Goal: Information Seeking & Learning: Learn about a topic

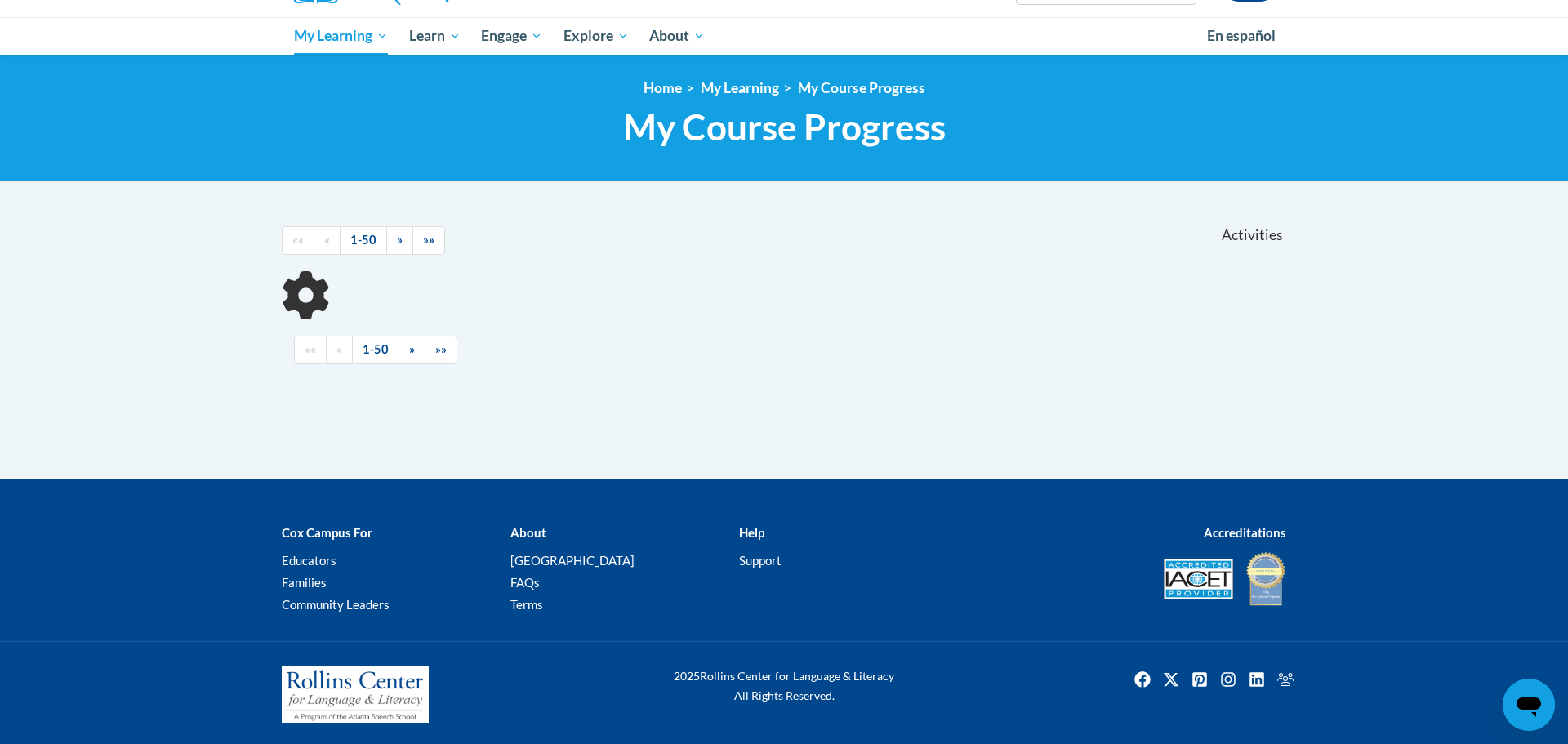
scroll to position [162, 0]
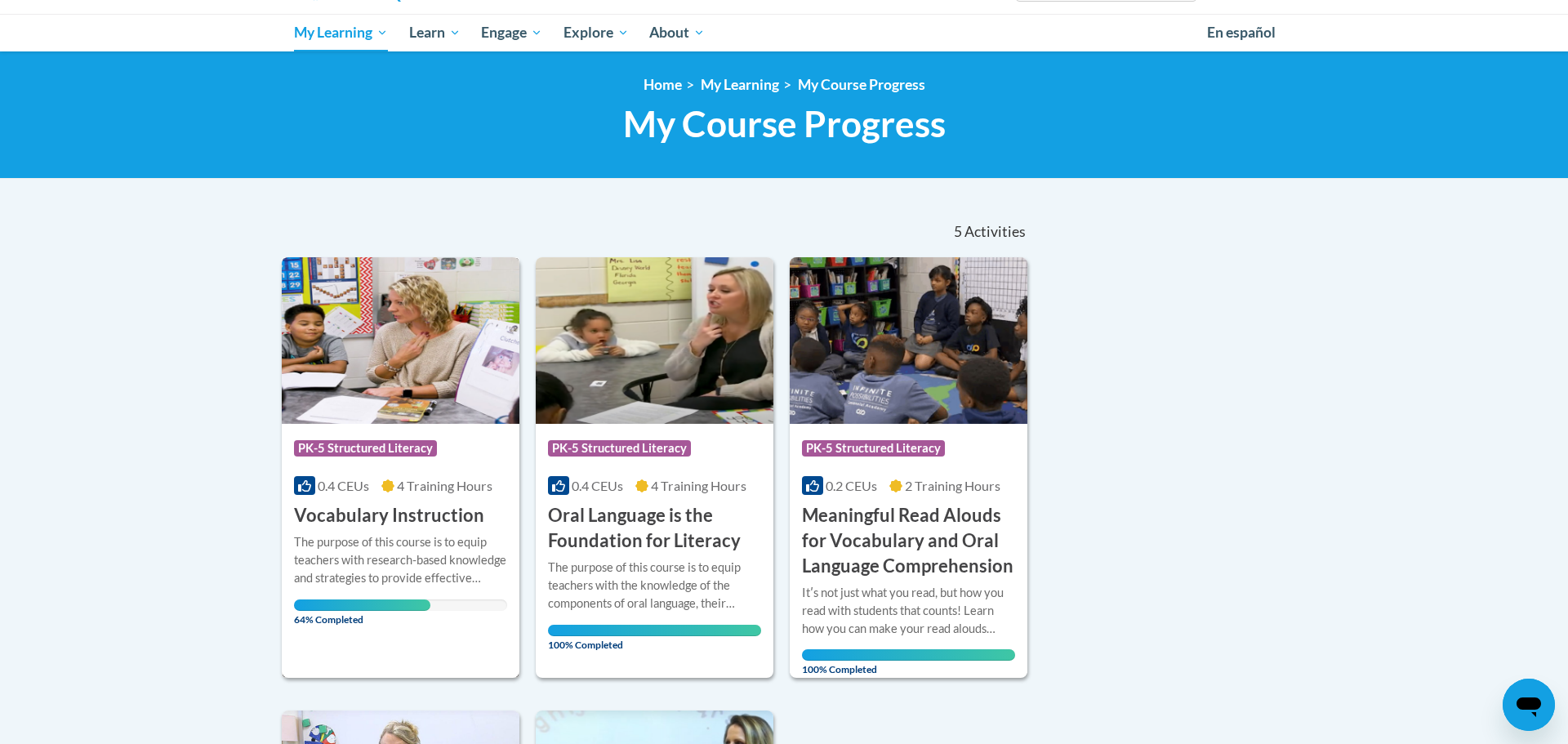
click at [414, 385] on img at bounding box center [400, 340] width 238 height 166
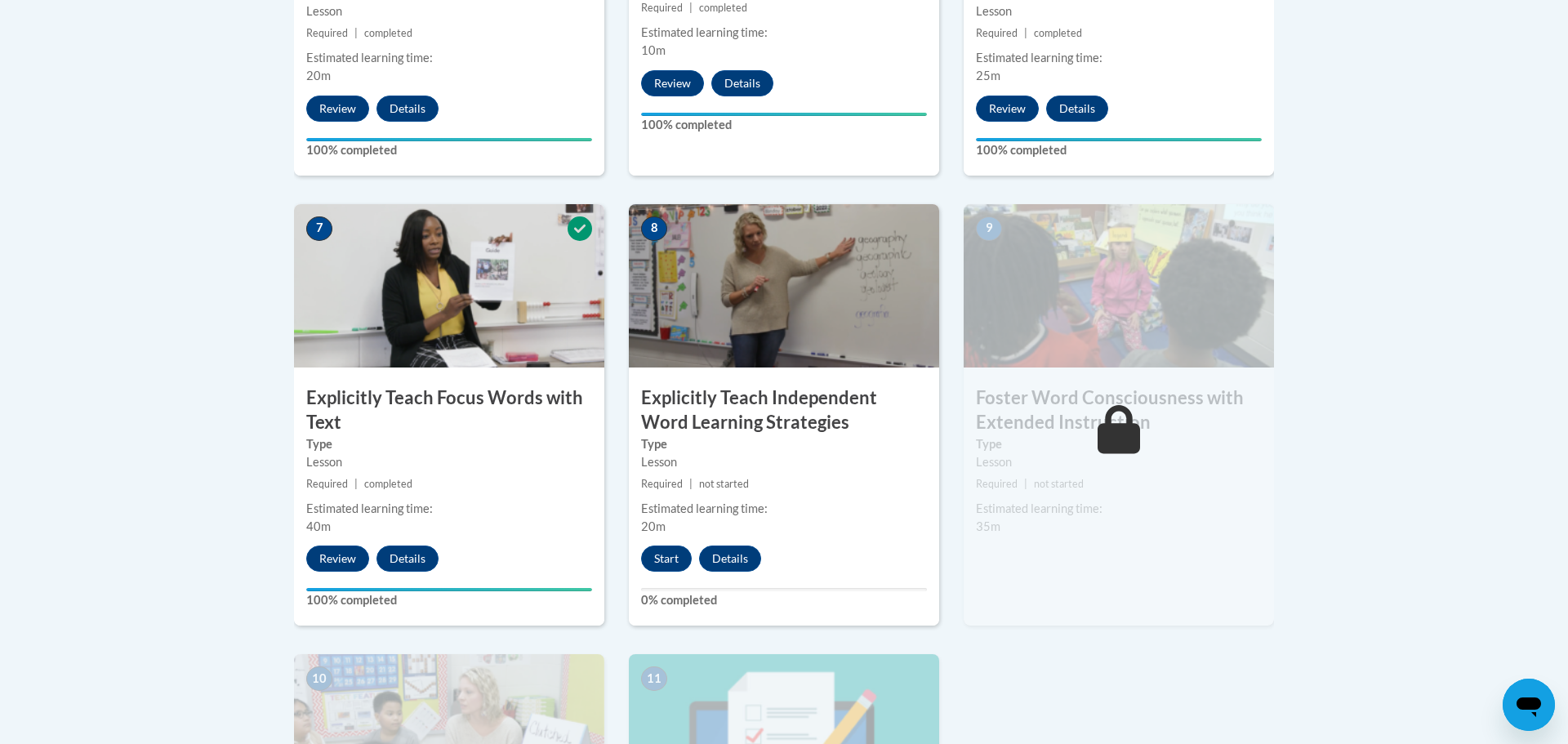
scroll to position [1252, 0]
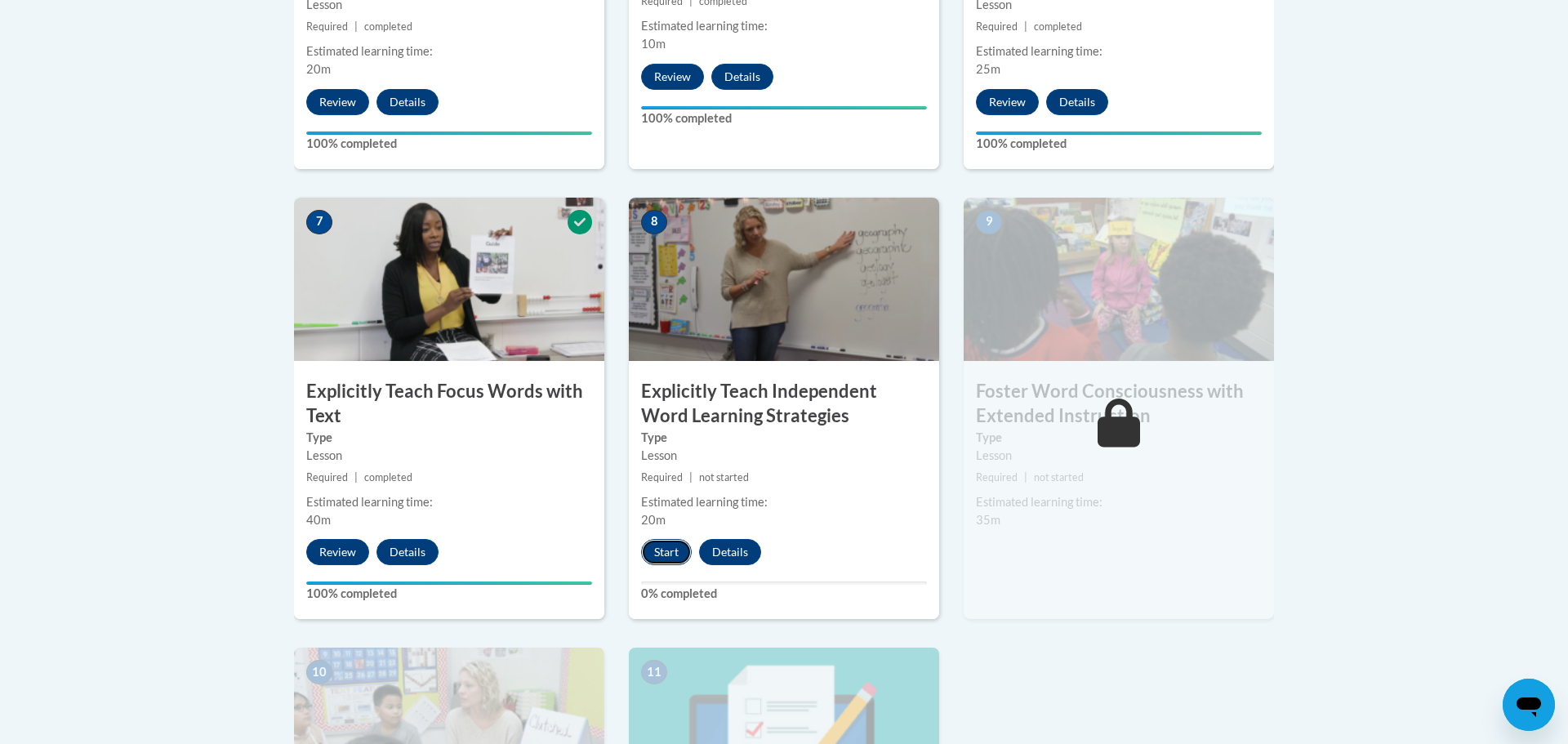
click at [668, 552] on button "Start" at bounding box center [666, 552] width 50 height 26
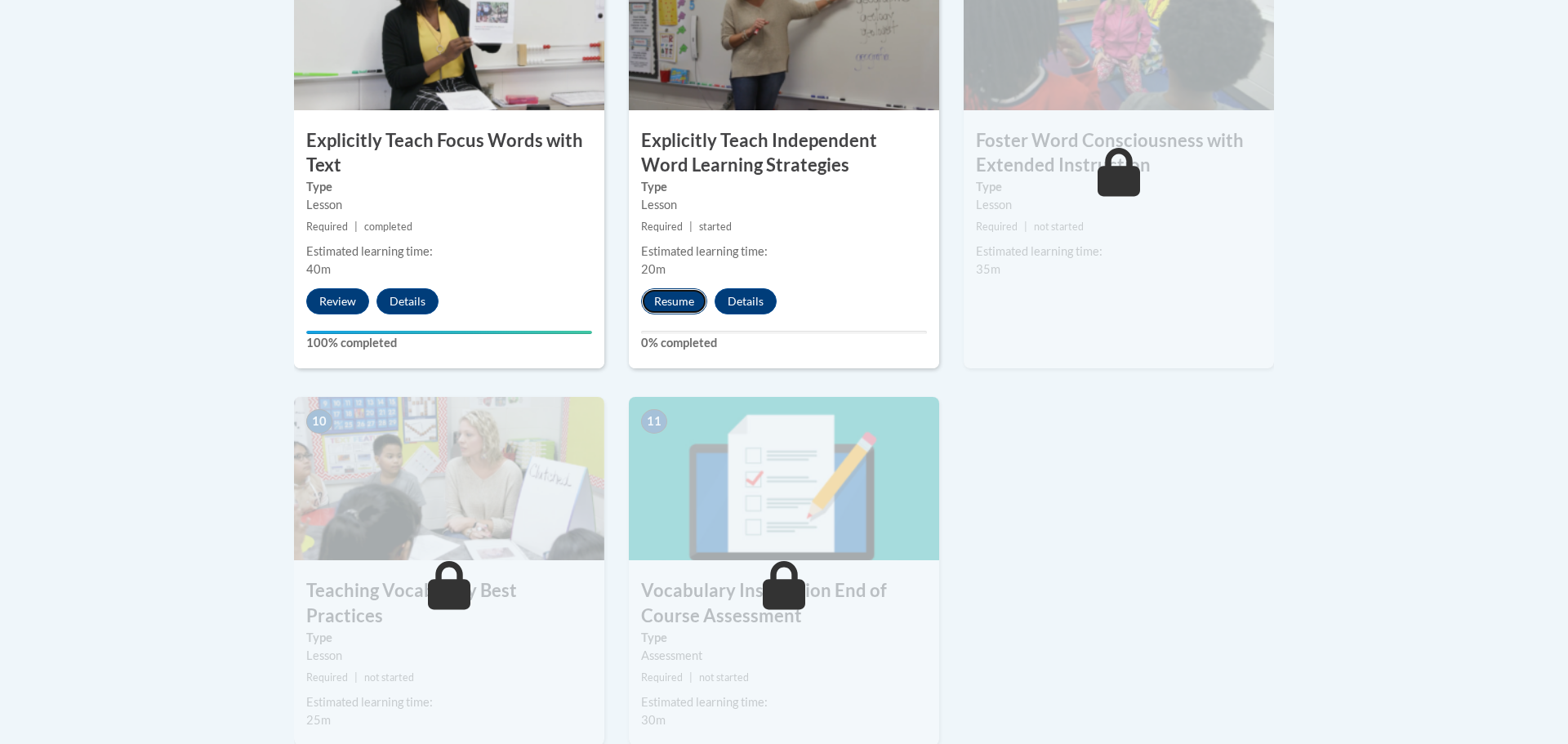
click at [661, 308] on button "Resume" at bounding box center [674, 301] width 66 height 26
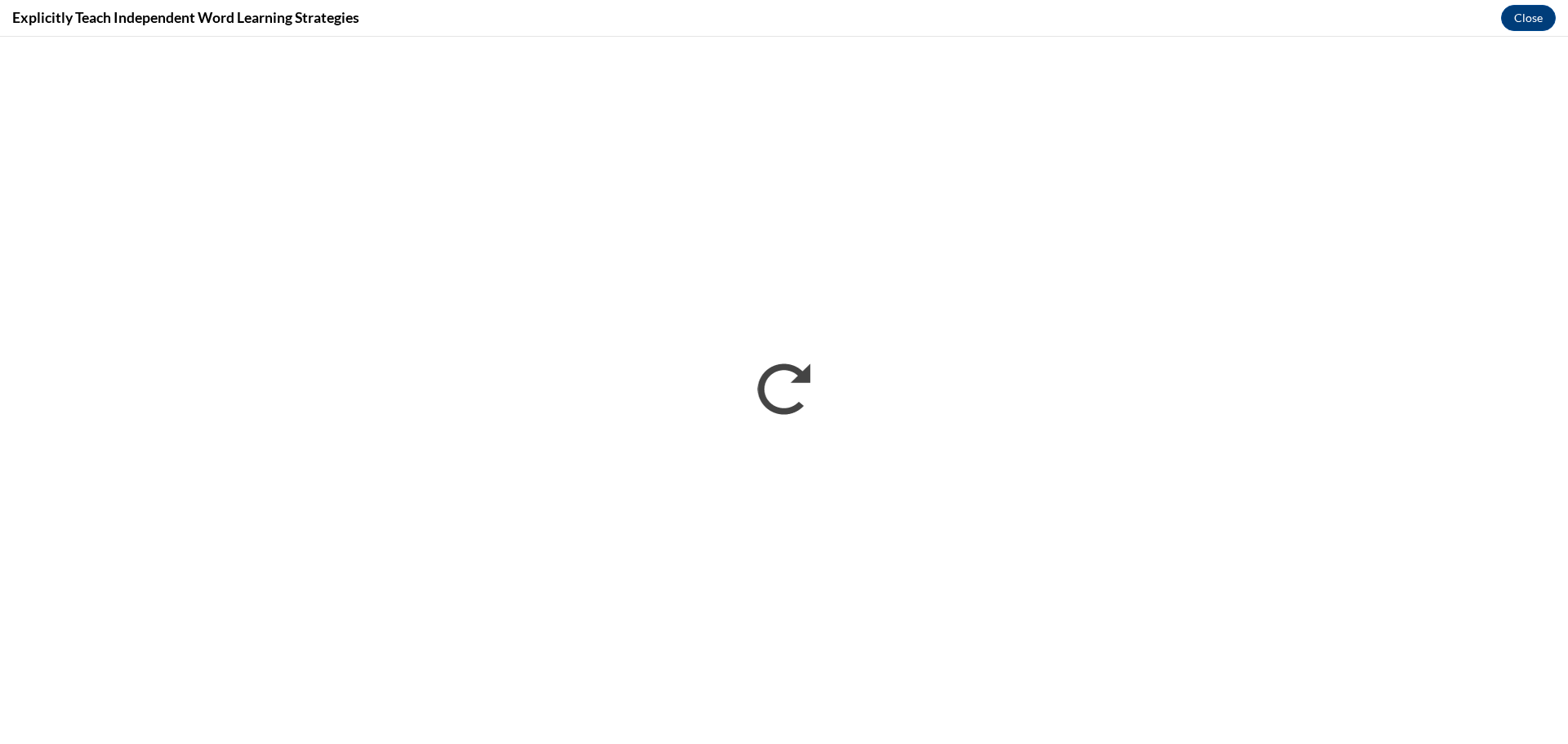
scroll to position [1252, 0]
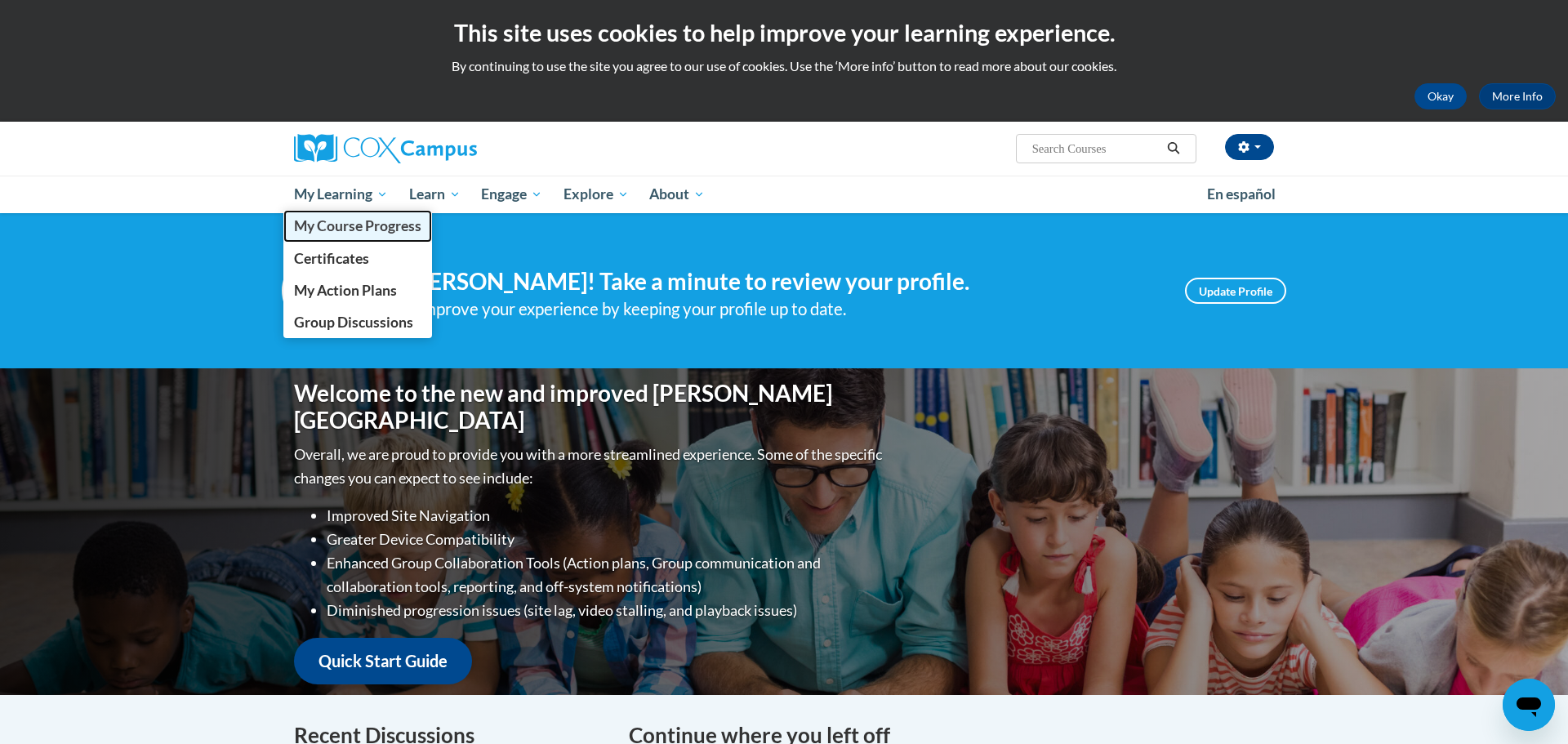
click at [369, 226] on span "My Course Progress" at bounding box center [358, 226] width 128 height 17
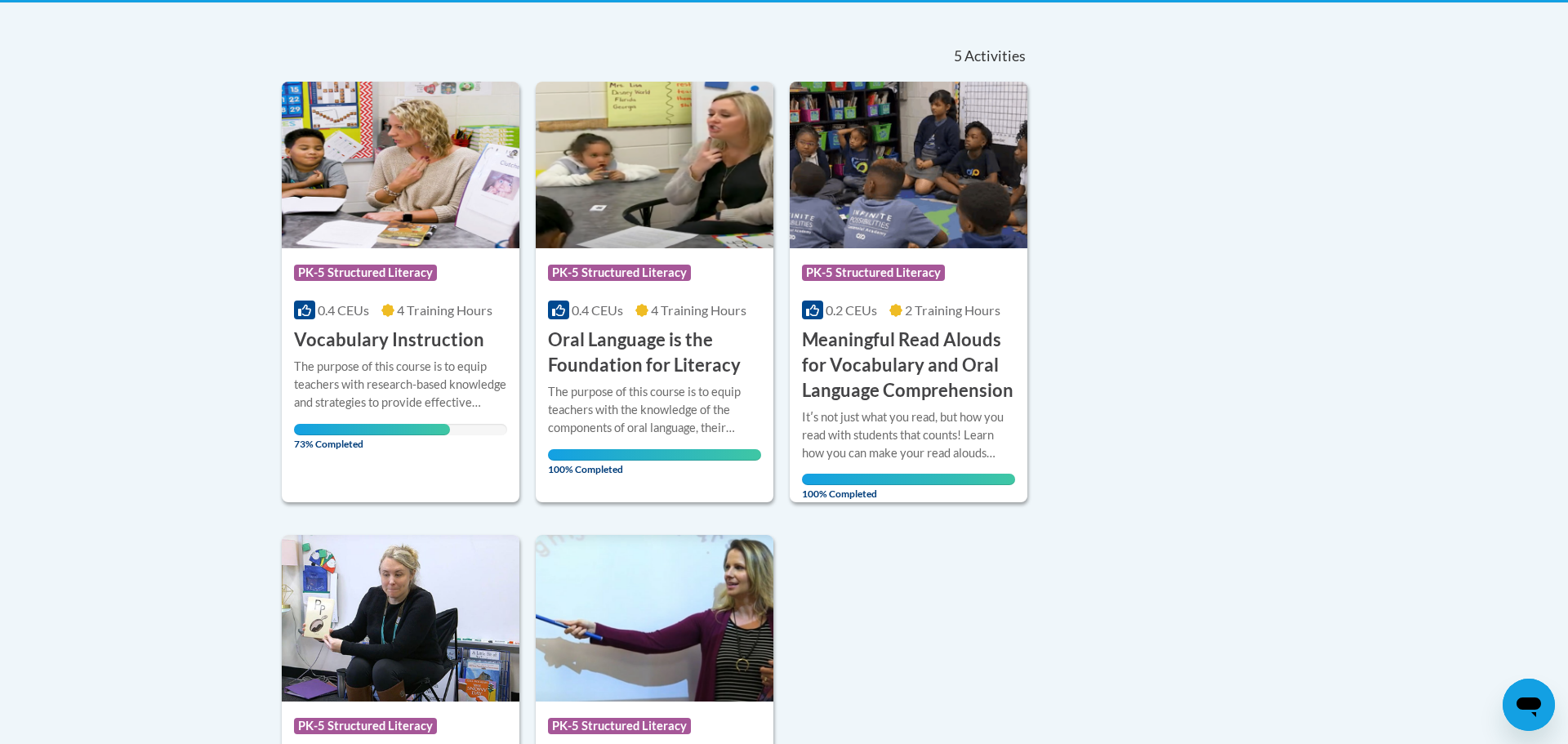
scroll to position [338, 0]
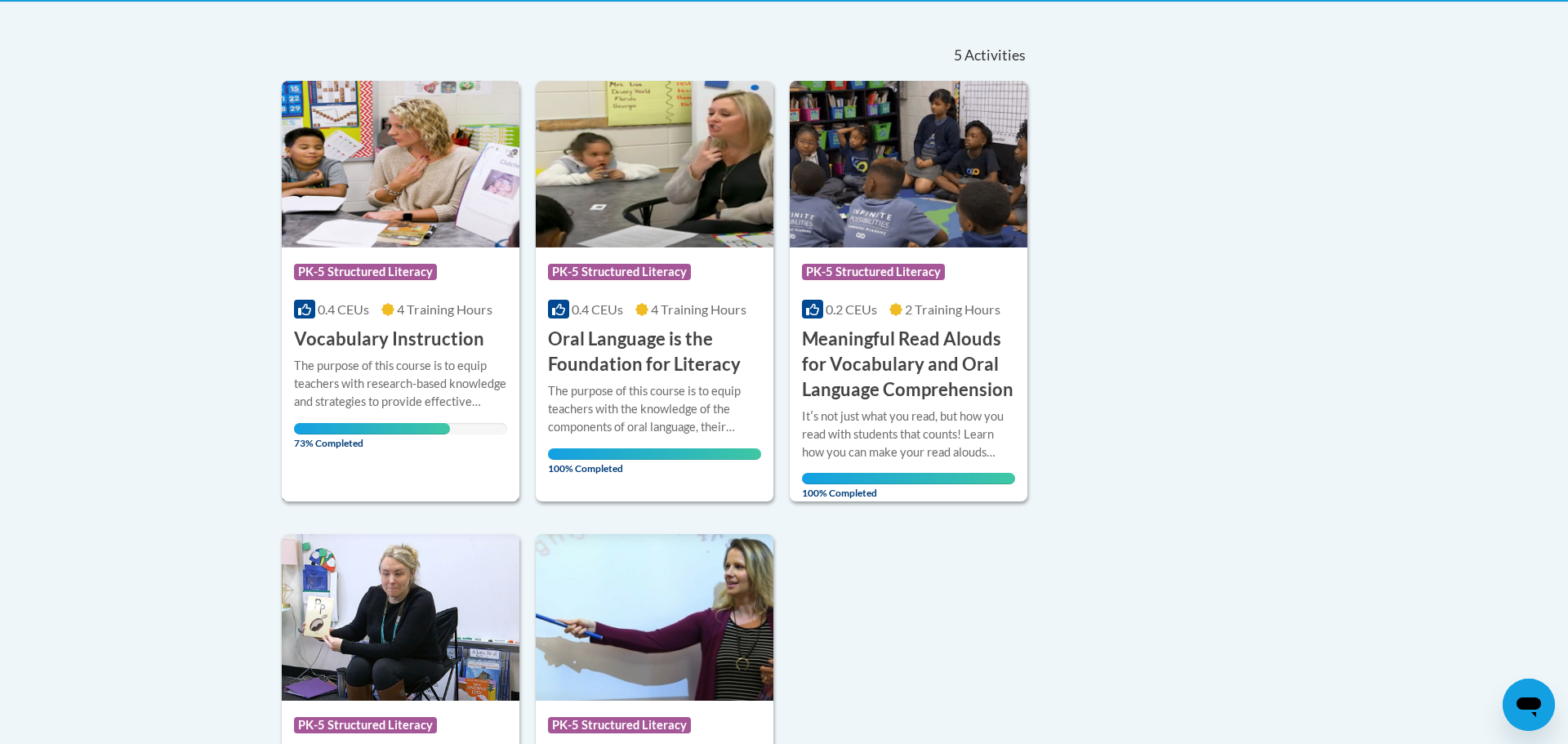
click at [369, 226] on img at bounding box center [400, 164] width 238 height 166
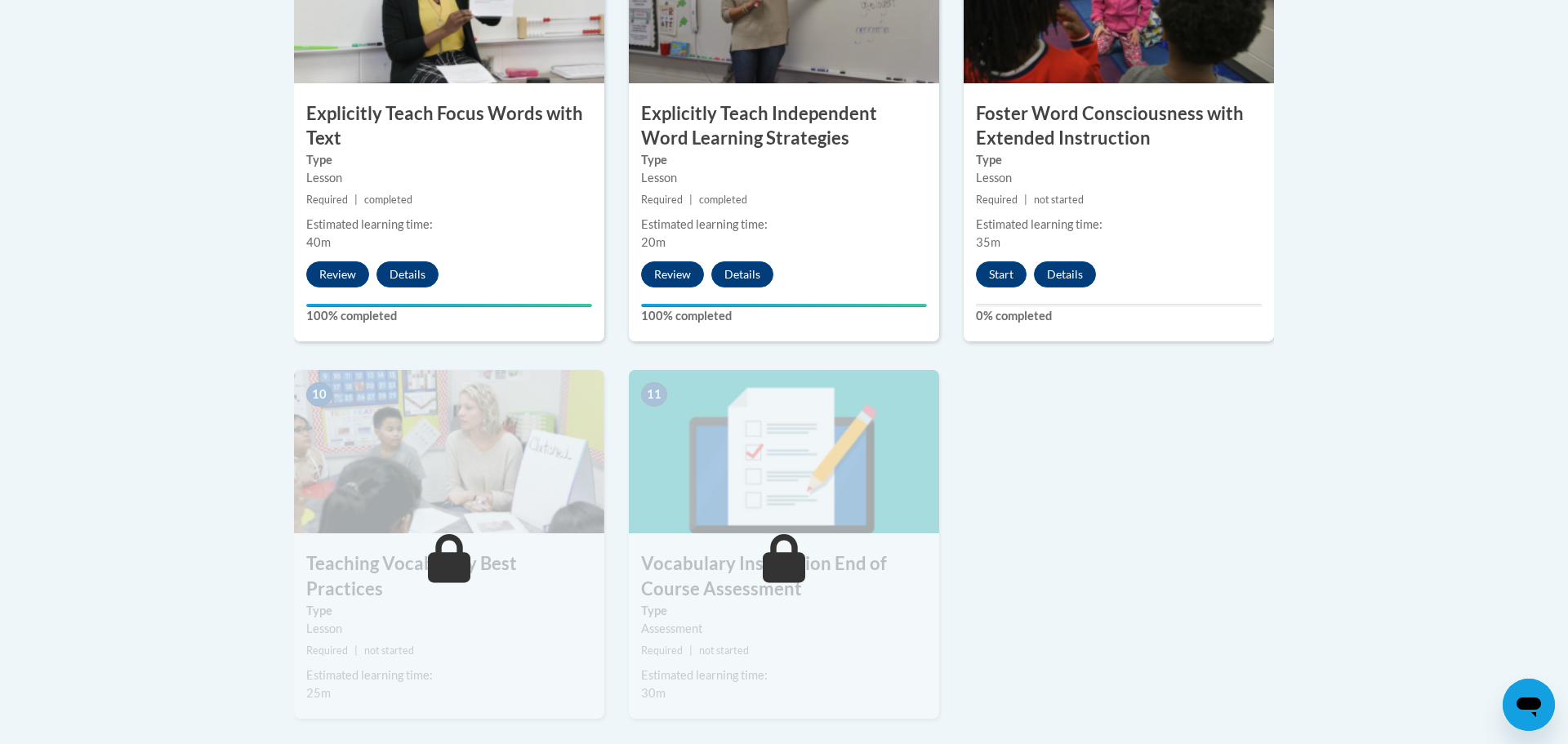
scroll to position [1533, 0]
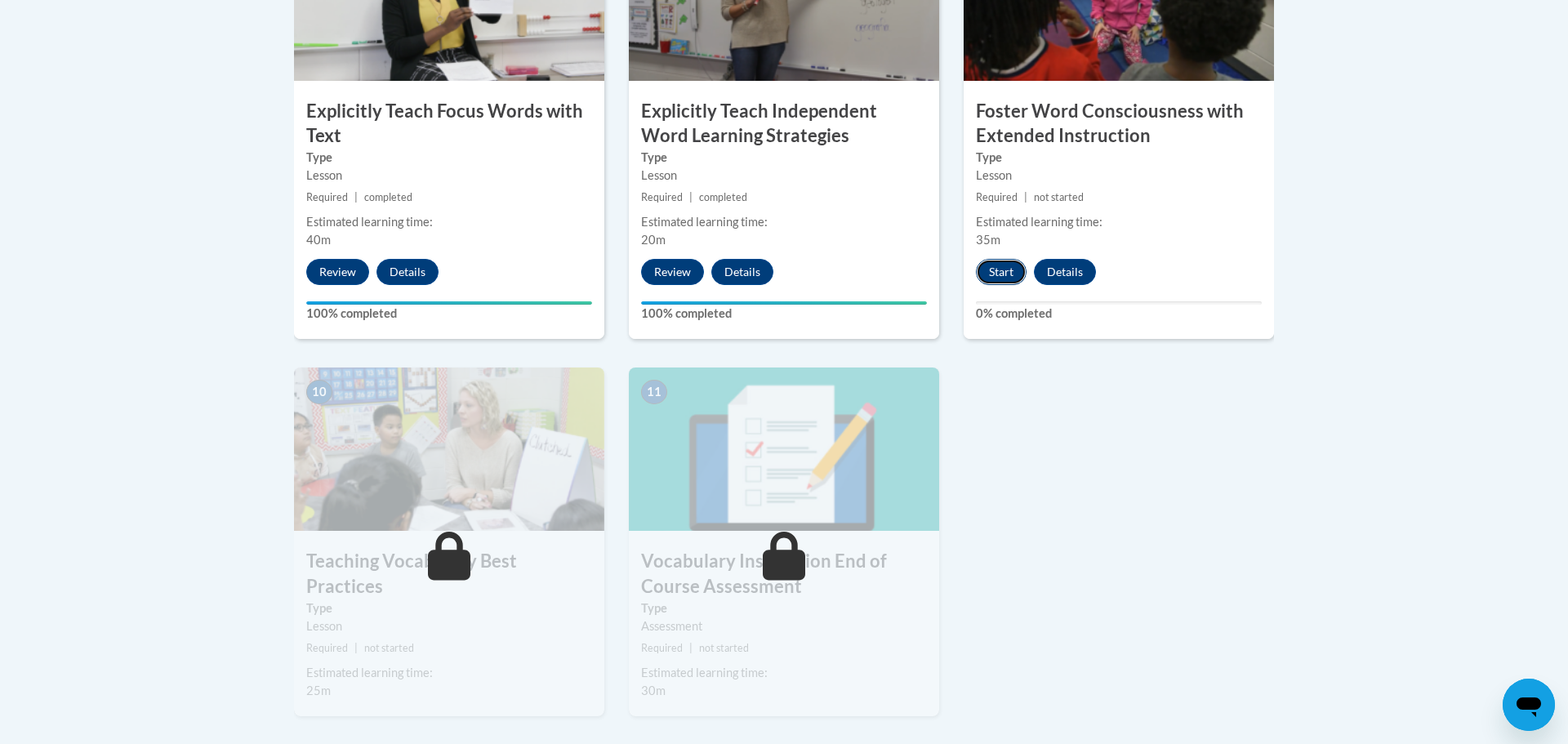
click at [1004, 269] on button "Start" at bounding box center [1001, 271] width 50 height 26
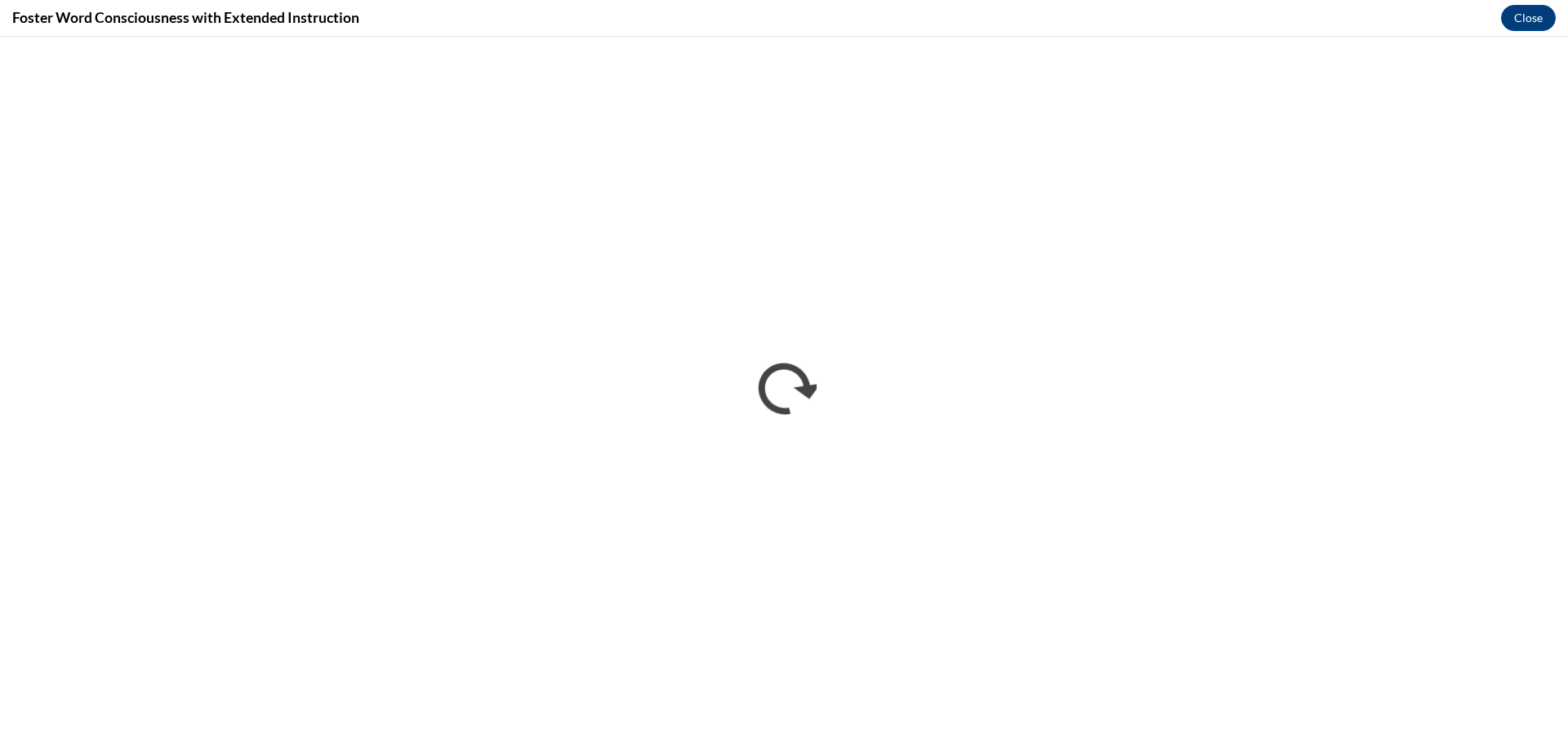
scroll to position [0, 0]
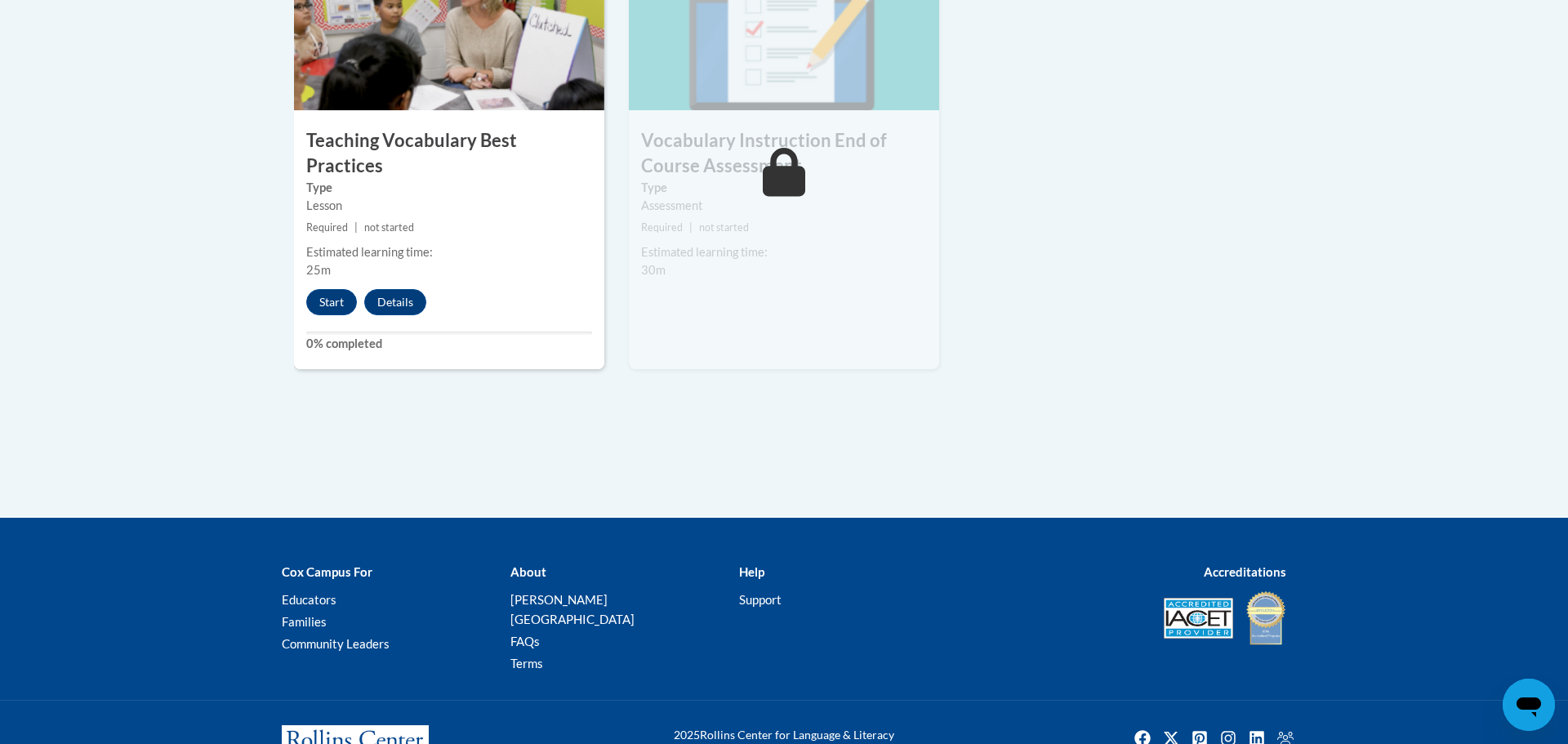
scroll to position [1971, 0]
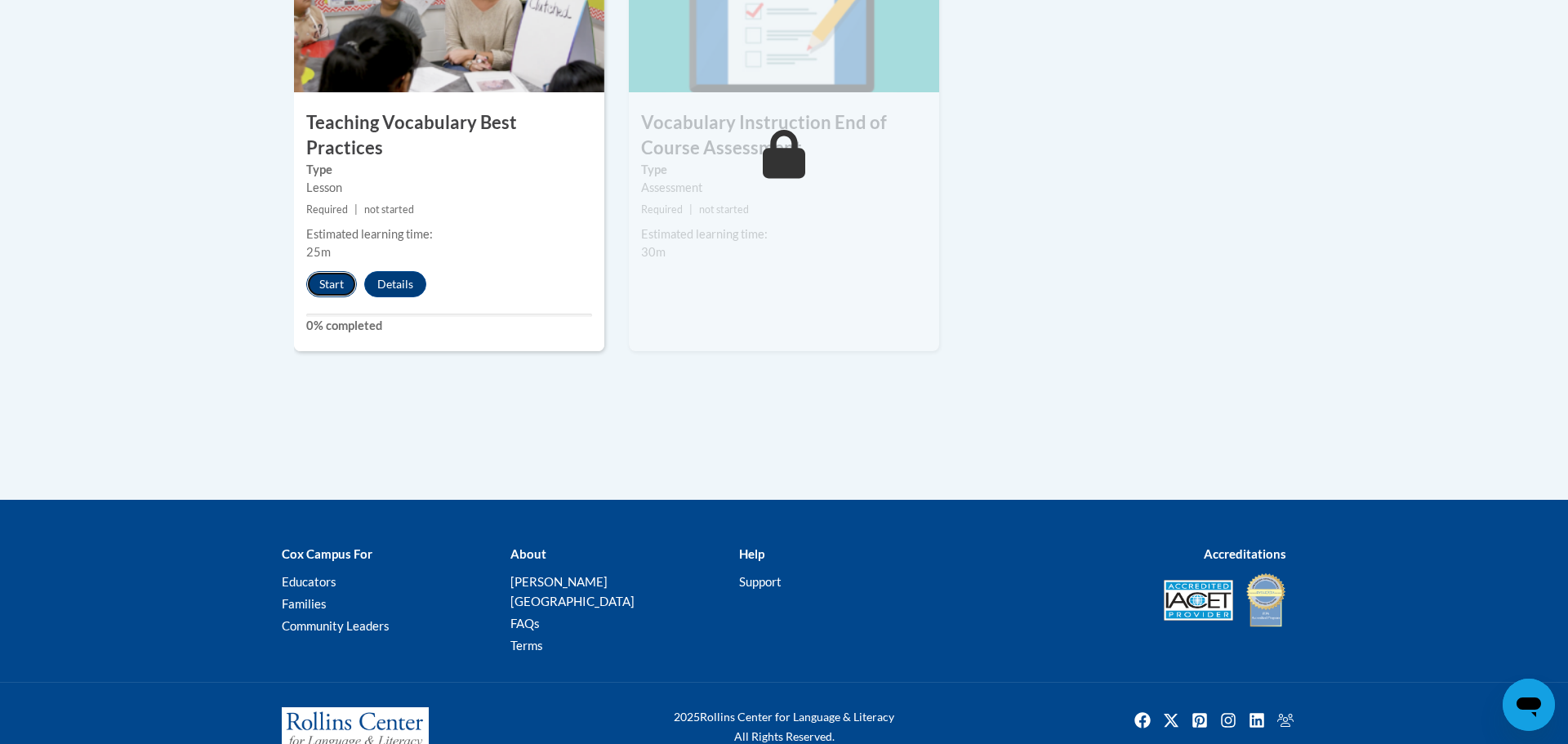
click at [332, 271] on button "Start" at bounding box center [332, 284] width 50 height 26
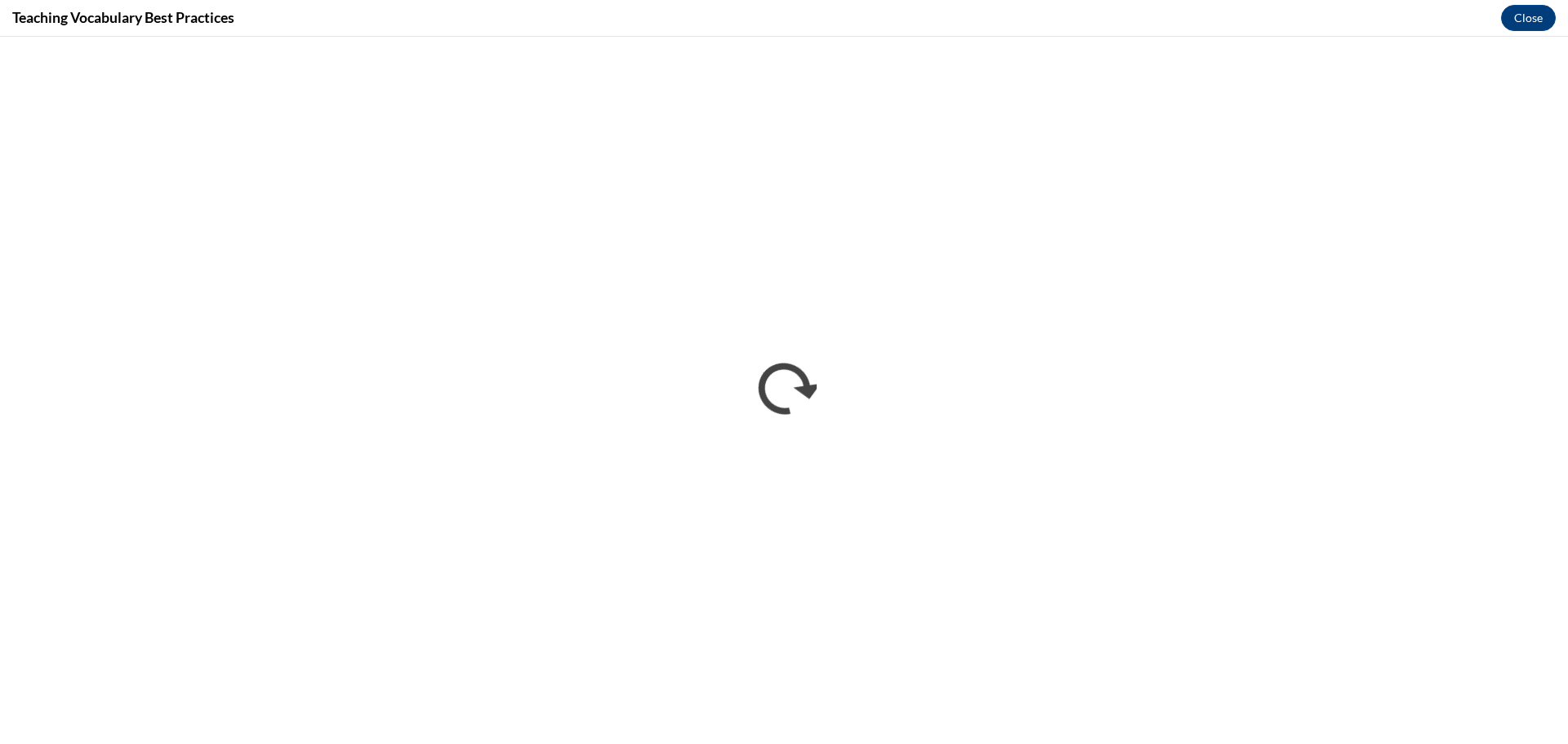
scroll to position [0, 0]
